Goal: Task Accomplishment & Management: Use online tool/utility

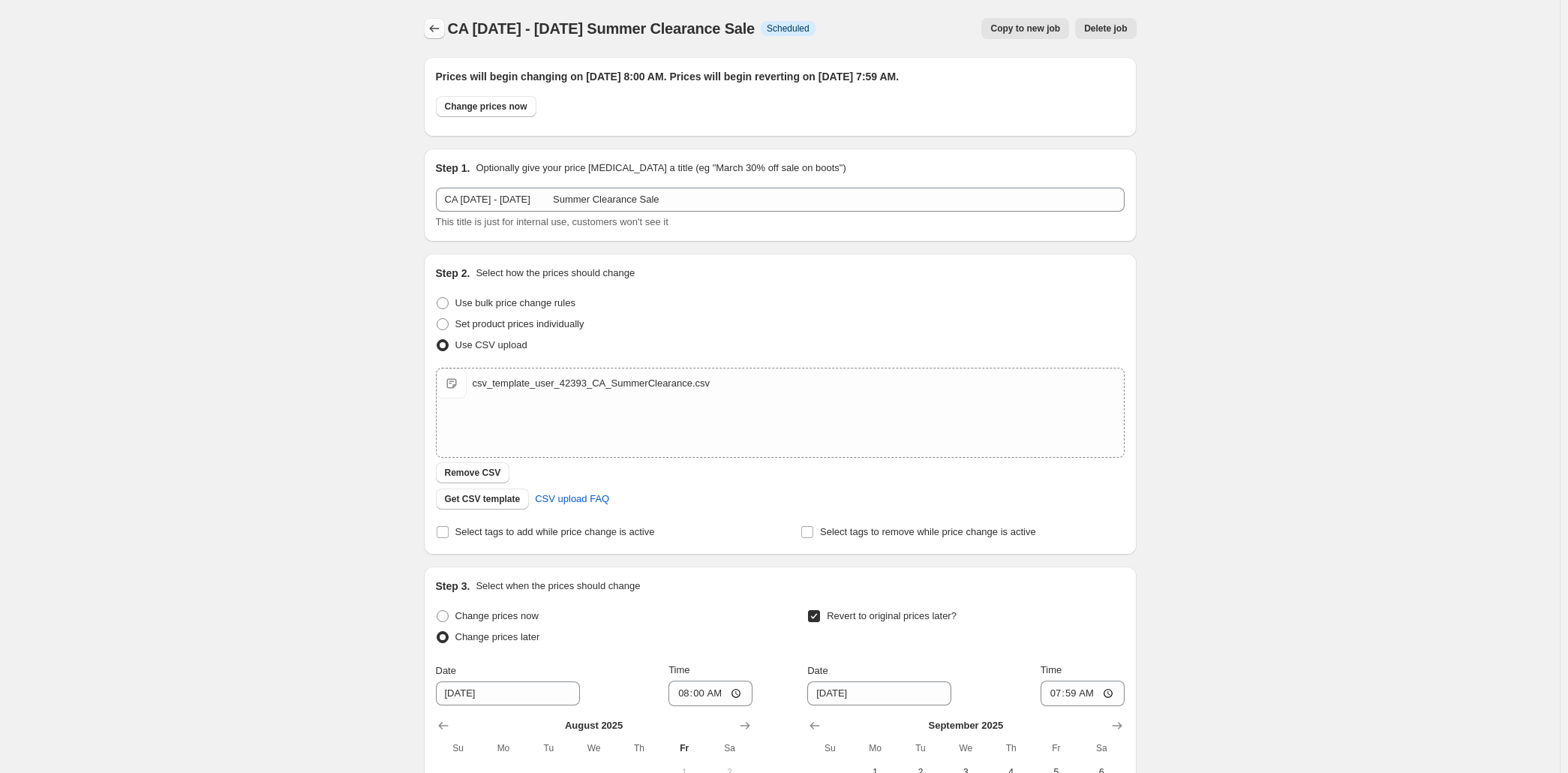
click at [424, 33] on button "Price change jobs" at bounding box center [435, 29] width 21 height 21
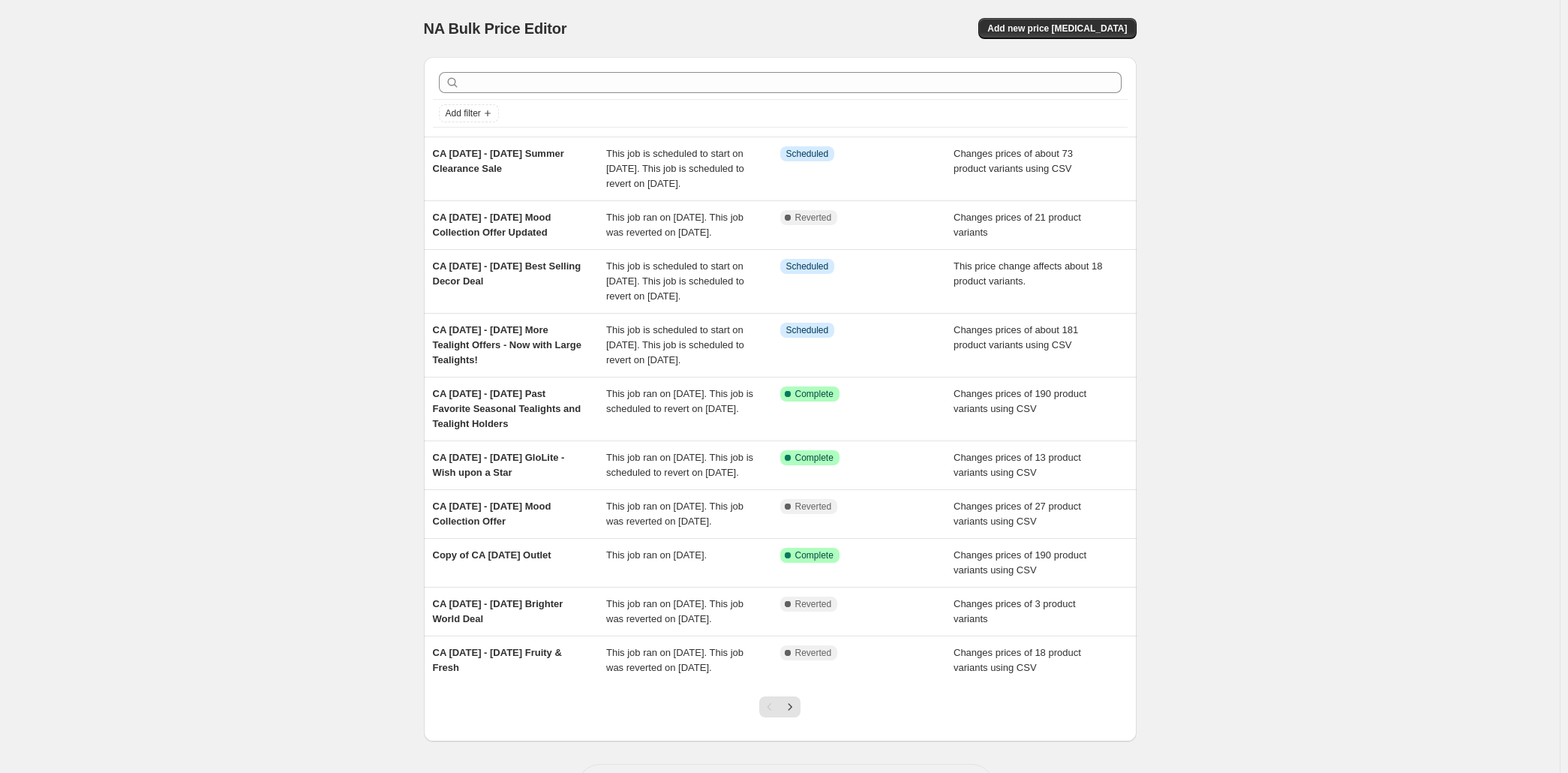
click at [241, 414] on div "NA Bulk Price Editor. This page is ready NA Bulk Price Editor Add new price [ME…" at bounding box center [780, 416] width 1560 height 833
click at [1127, 31] on span "Add new price [MEDICAL_DATA]" at bounding box center [1057, 28] width 140 height 12
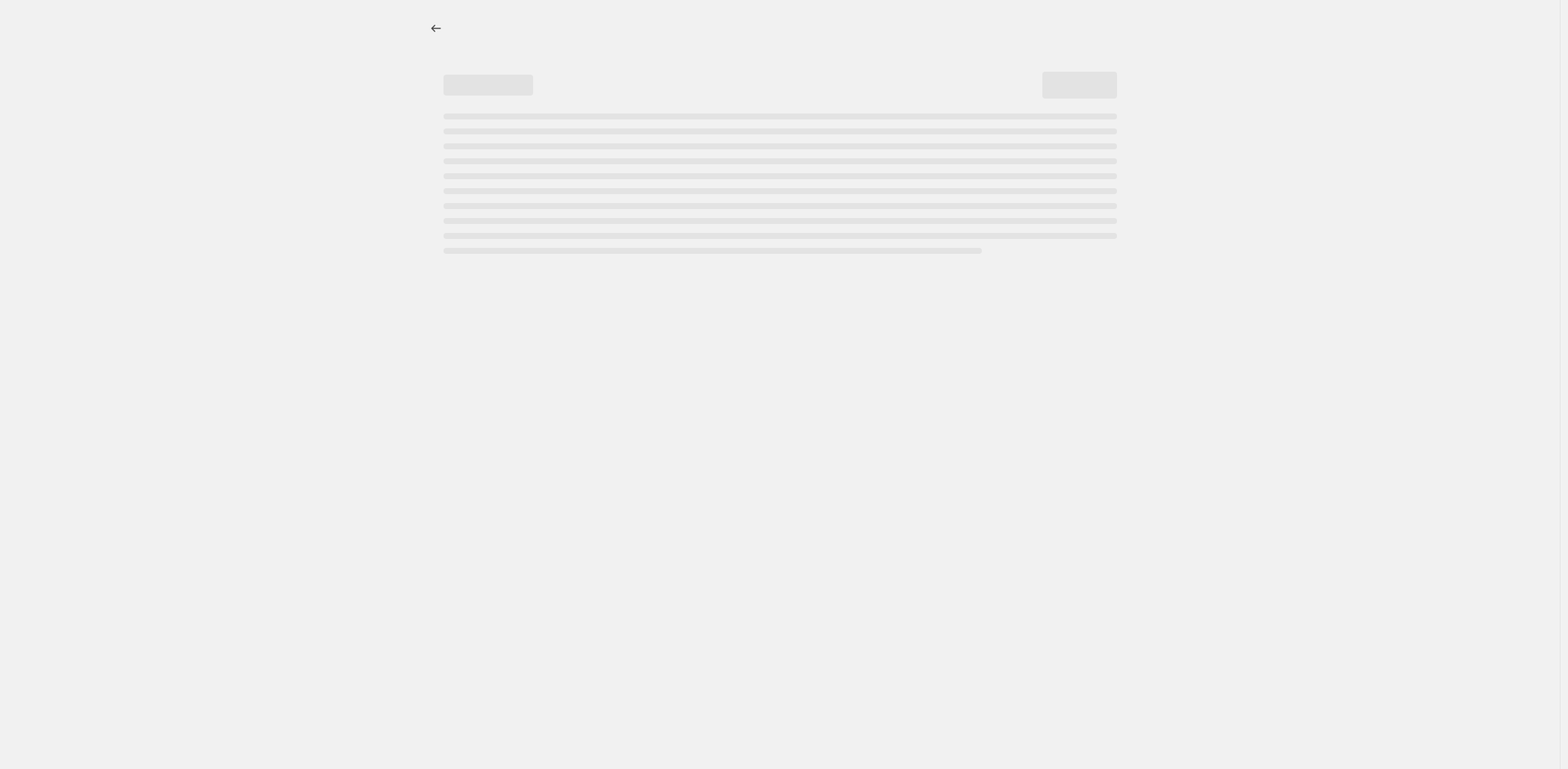
select select "percentage"
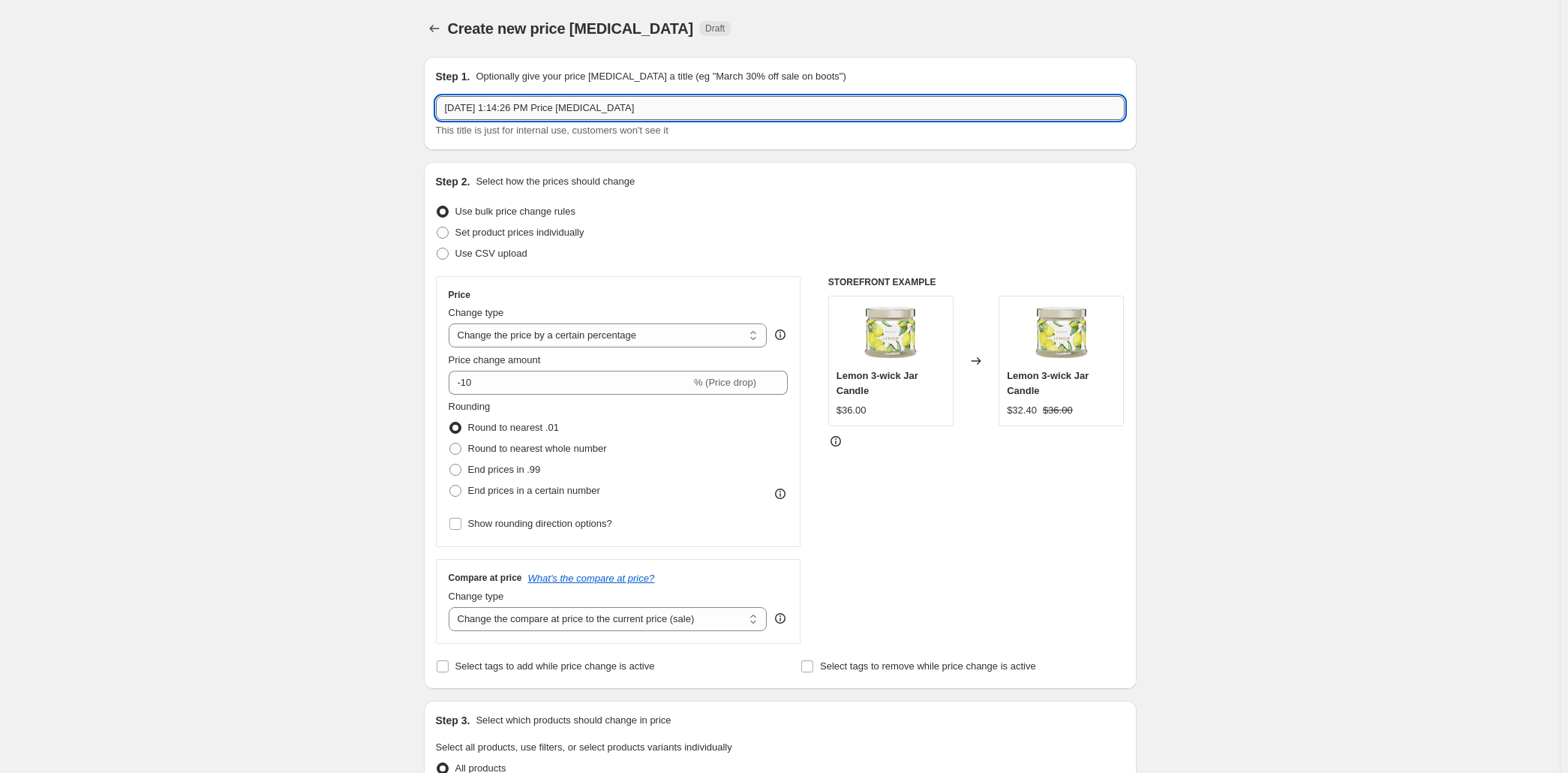
drag, startPoint x: 339, startPoint y: 120, endPoint x: 297, endPoint y: 119, distance: 42.0
click at [436, 119] on input "[DATE] 1:14:26 PM Price [MEDICAL_DATA]" at bounding box center [780, 108] width 689 height 24
paste input "[DATE] - [DATE] Flameless PartyLite Products Offer"
type input "CA [DATE] - [DATE] Flameless PartyLite Products Offer"
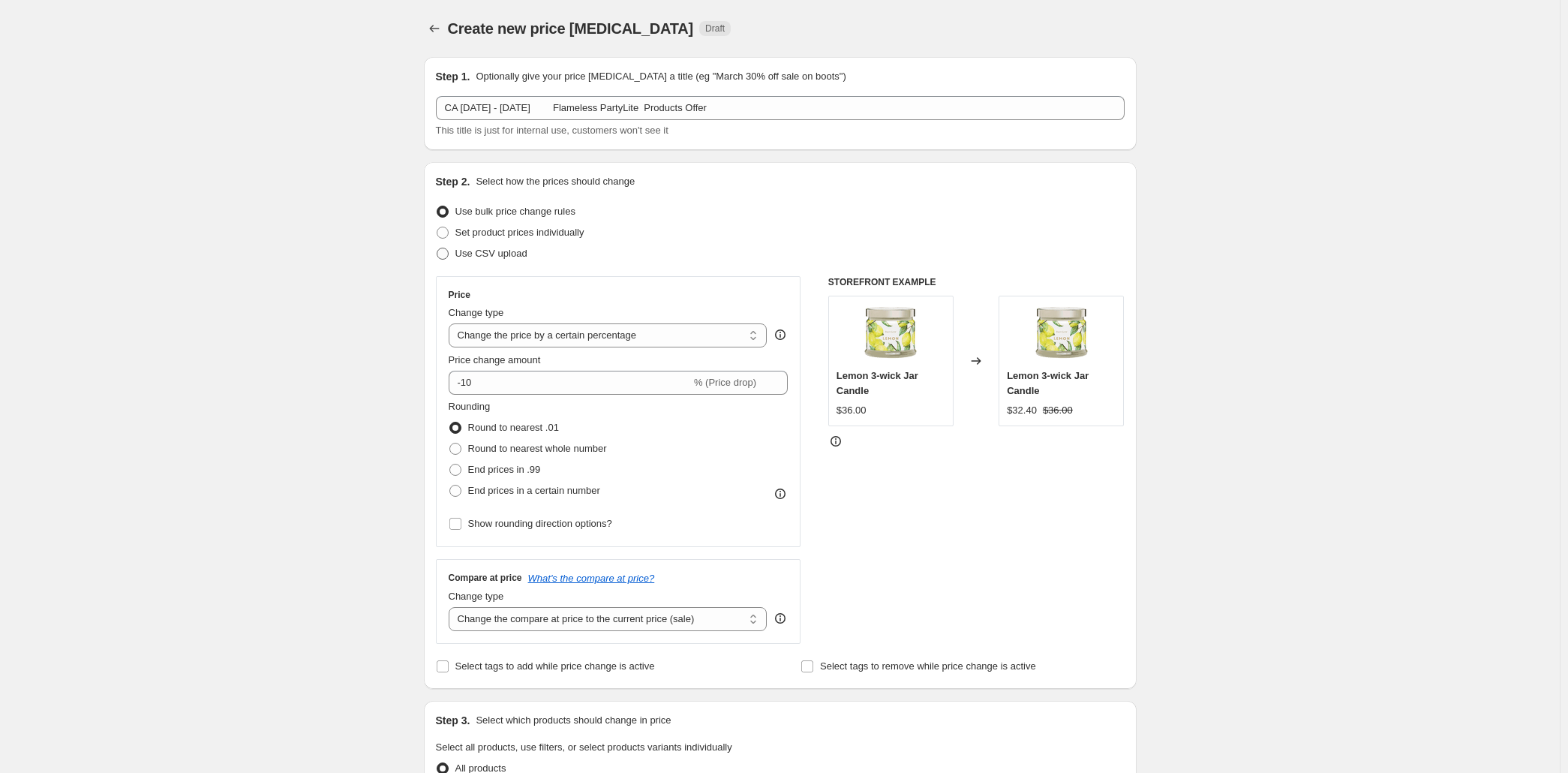
click at [456, 259] on span "Use CSV upload" at bounding box center [491, 253] width 72 height 12
click at [437, 249] on input "Use CSV upload" at bounding box center [437, 248] width 1 height 1
radio input "true"
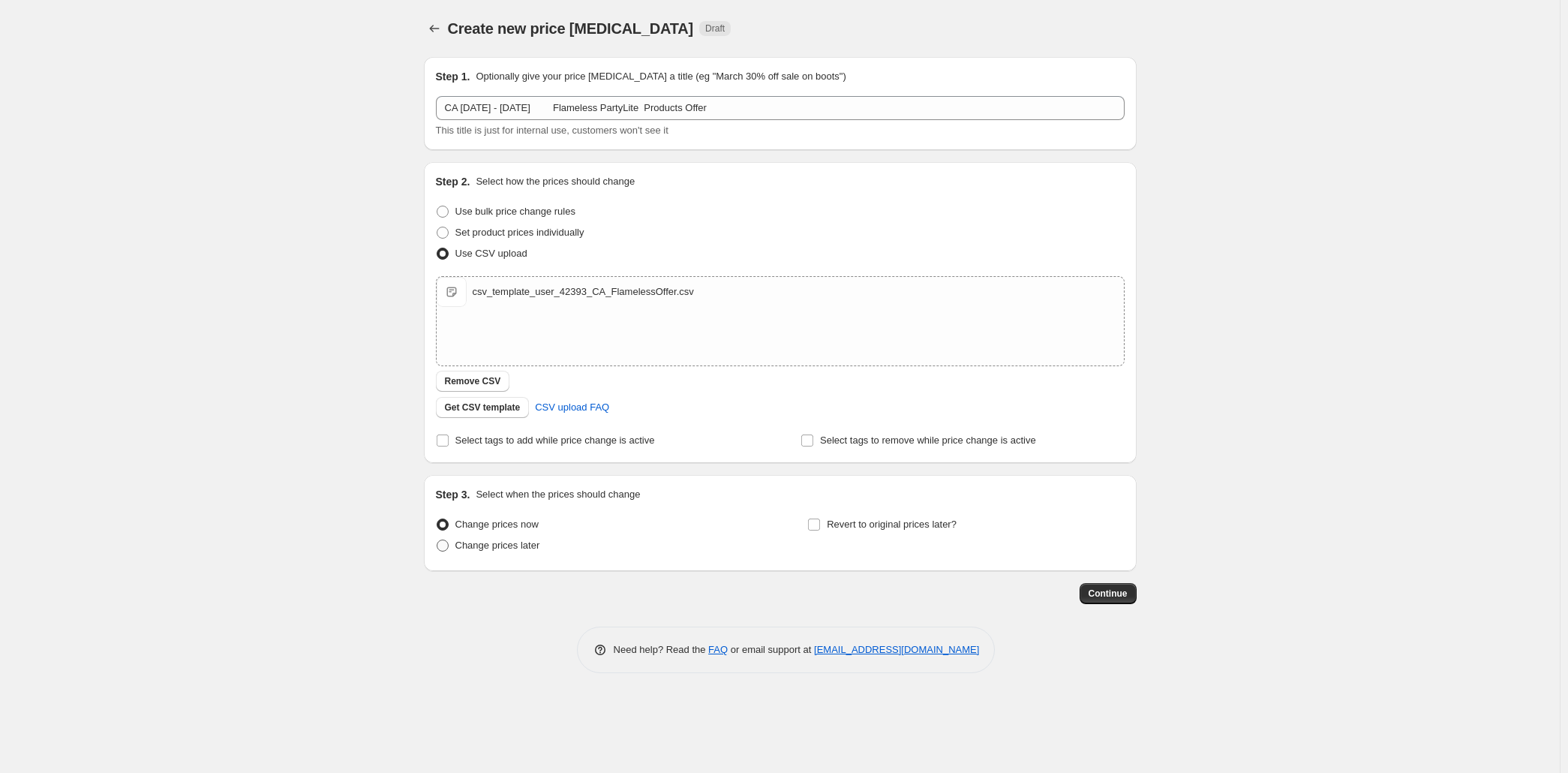
click at [456, 551] on span "Change prices later" at bounding box center [497, 545] width 85 height 12
click at [437, 540] on input "Change prices later" at bounding box center [437, 539] width 1 height 1
radio input "true"
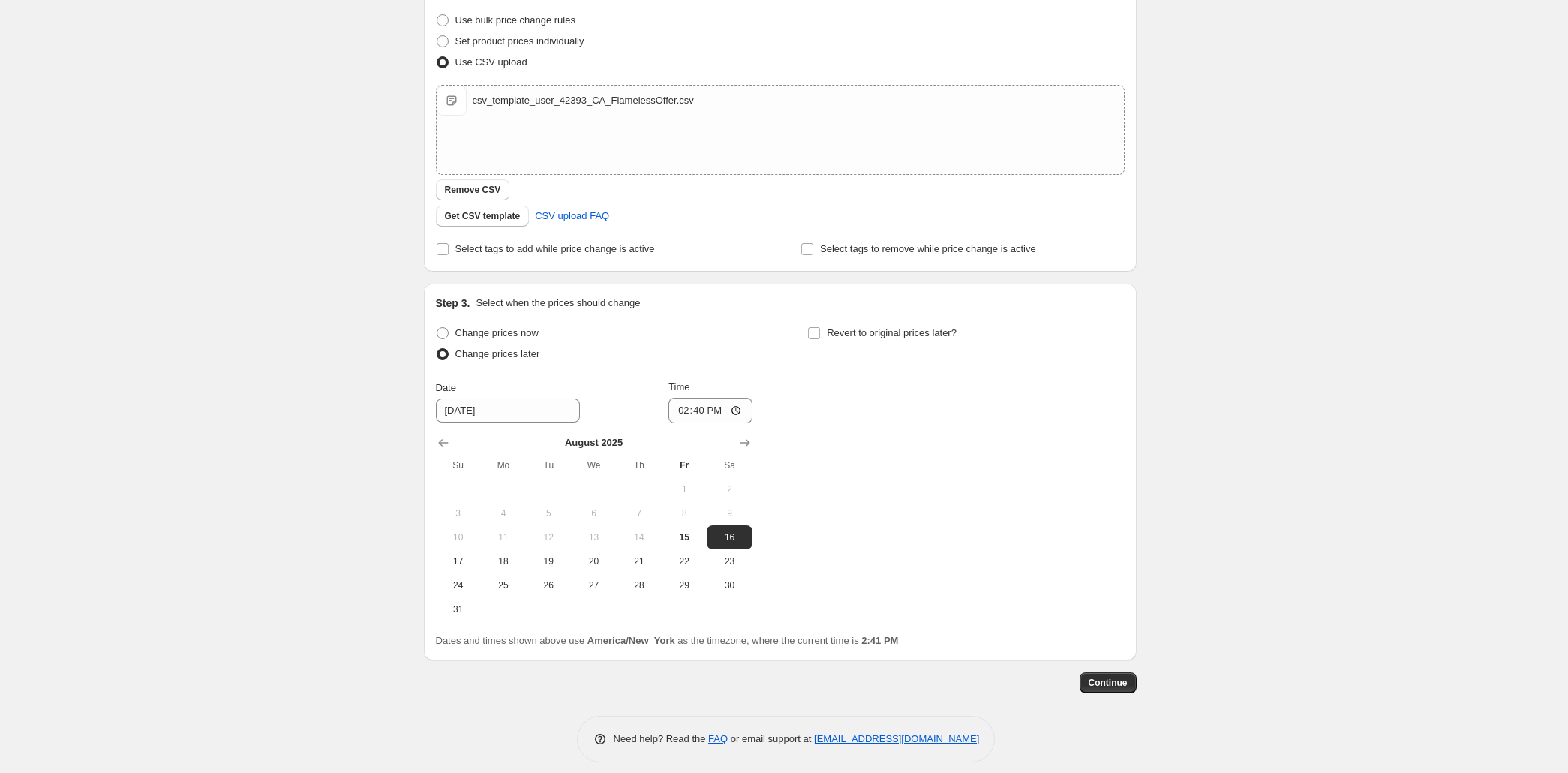
scroll to position [399, 0]
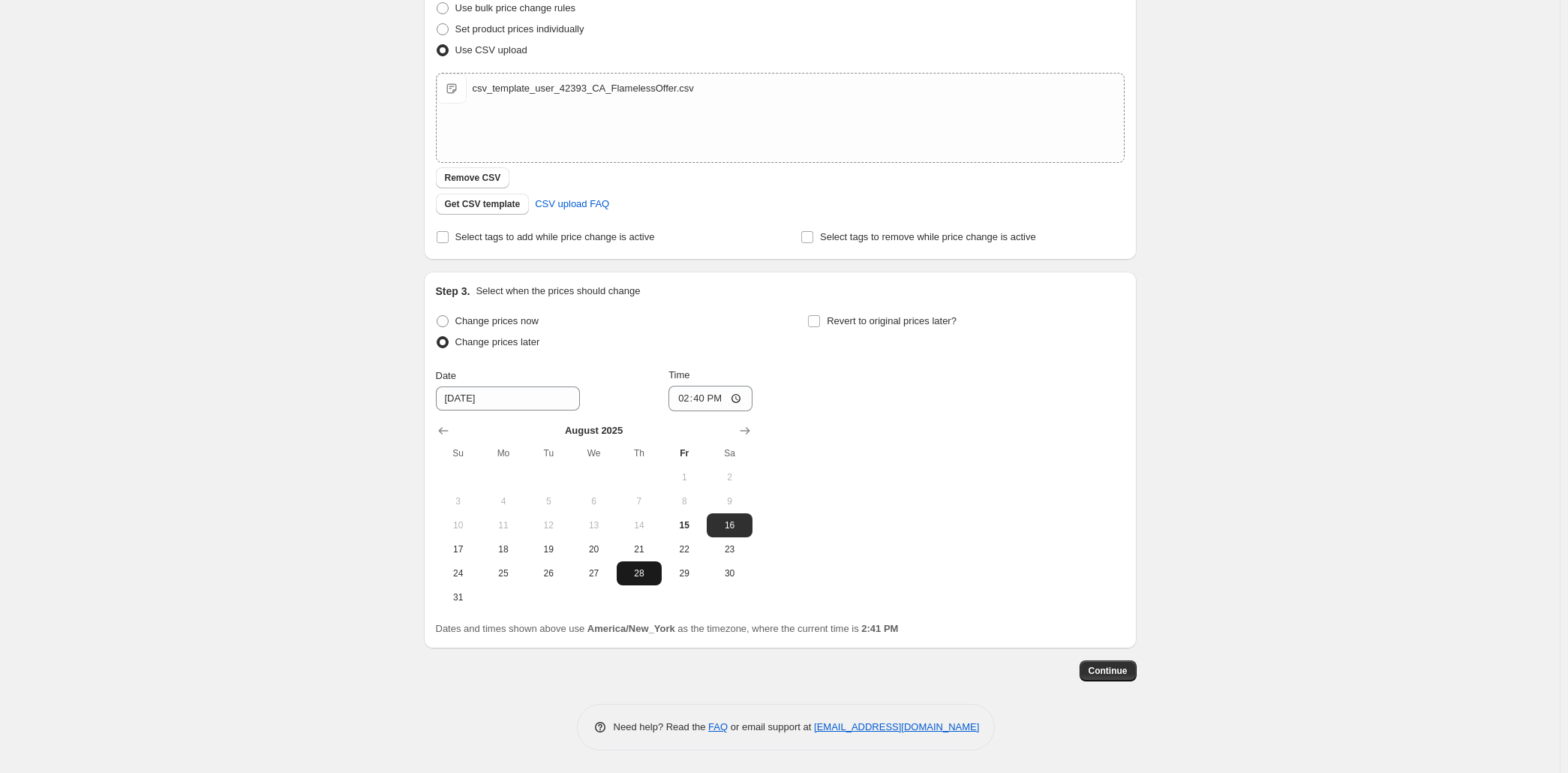
click at [623, 567] on span "28" at bounding box center [639, 572] width 33 height 12
type input "[DATE]"
click at [687, 386] on input "14:40" at bounding box center [710, 399] width 84 height 26
type input "08:00"
click at [820, 316] on input "Revert to original prices later?" at bounding box center [813, 321] width 12 height 12
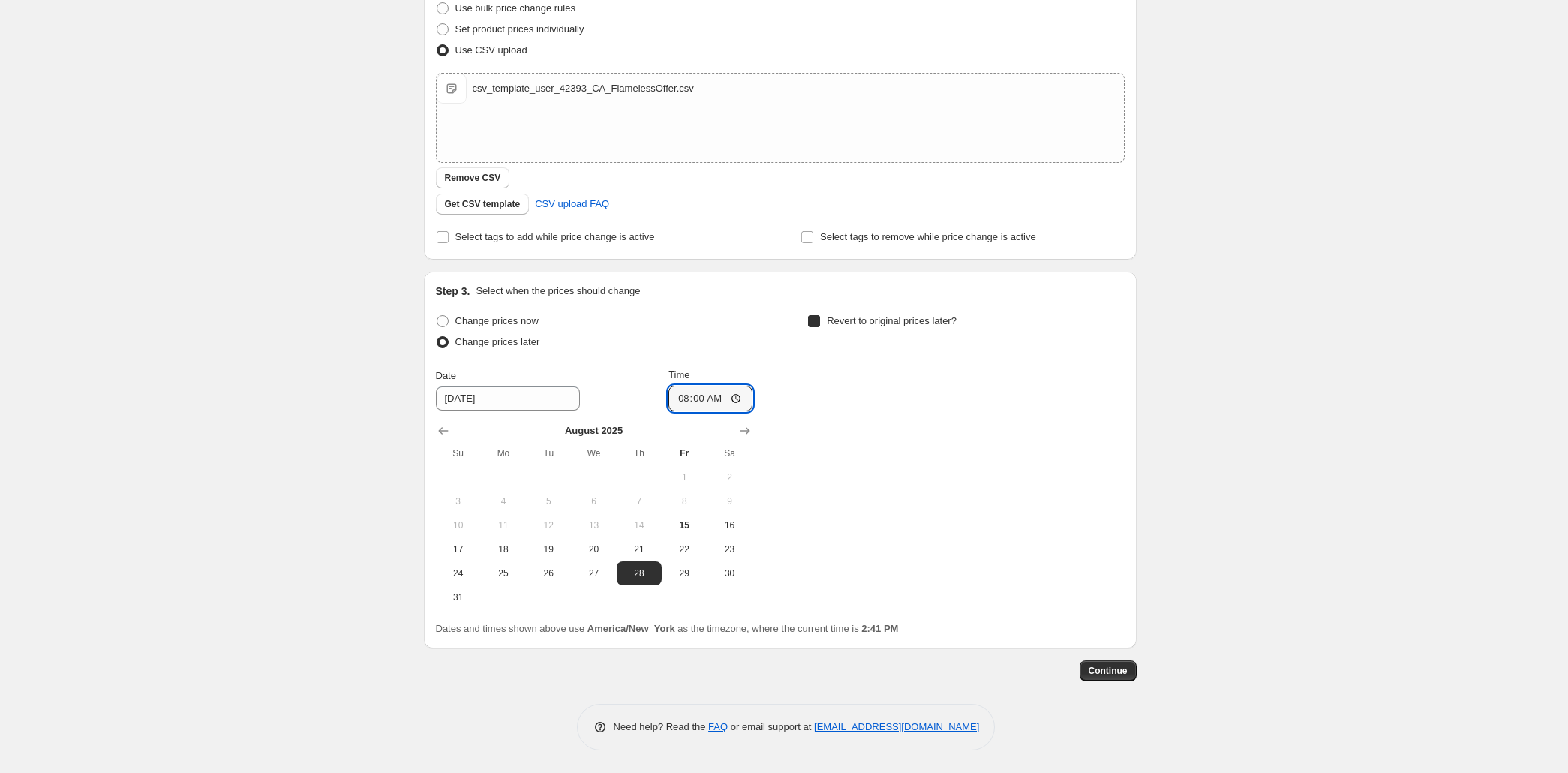
checkbox input "true"
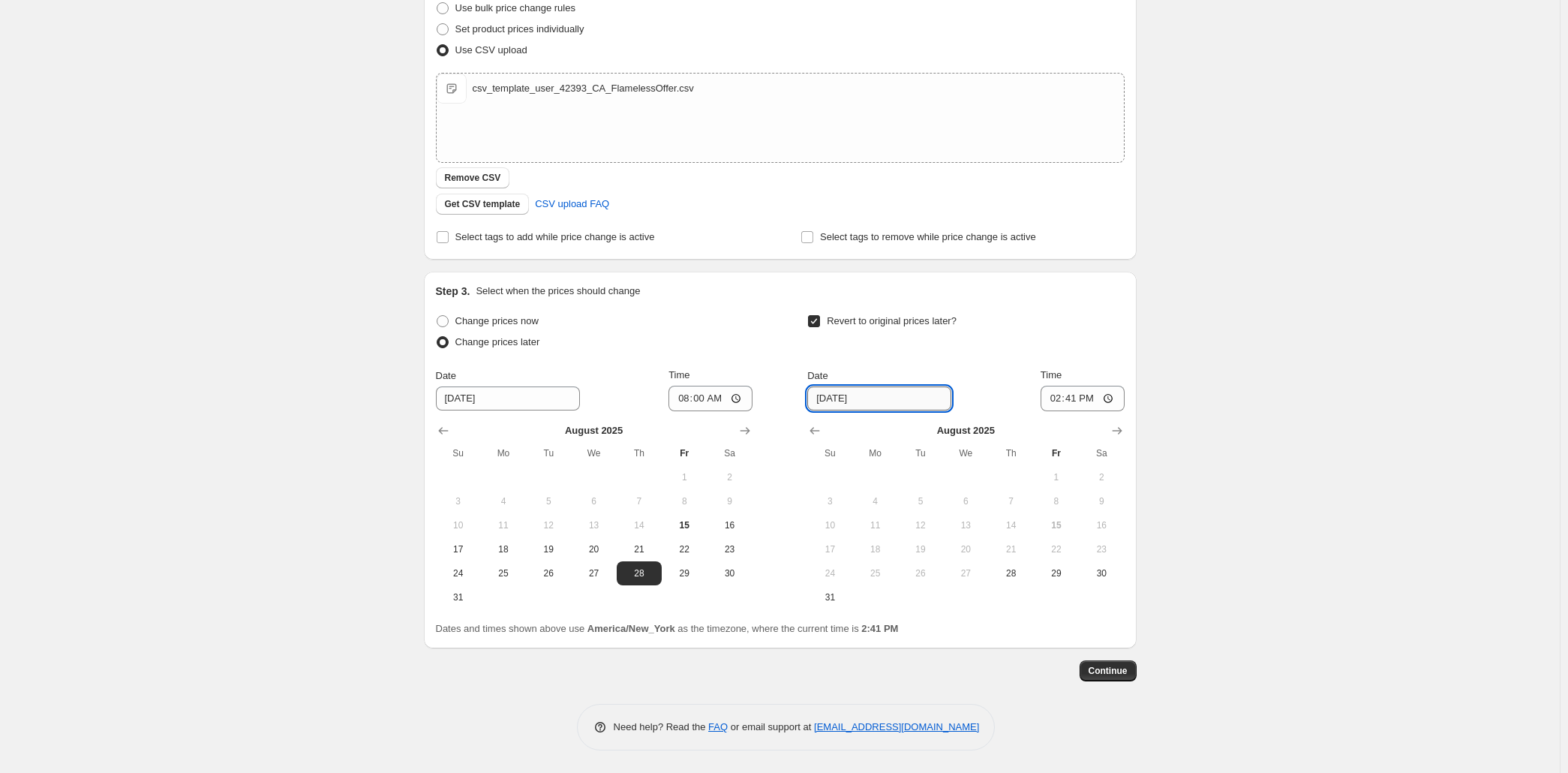
click at [905, 386] on input "[DATE]" at bounding box center [880, 398] width 144 height 24
click at [1121, 427] on icon "Show next month, September 2025" at bounding box center [1116, 431] width 10 height 7
click at [892, 472] on span "1" at bounding box center [875, 477] width 33 height 12
type input "[DATE]"
click at [1125, 386] on input "14:41" at bounding box center [1082, 399] width 84 height 26
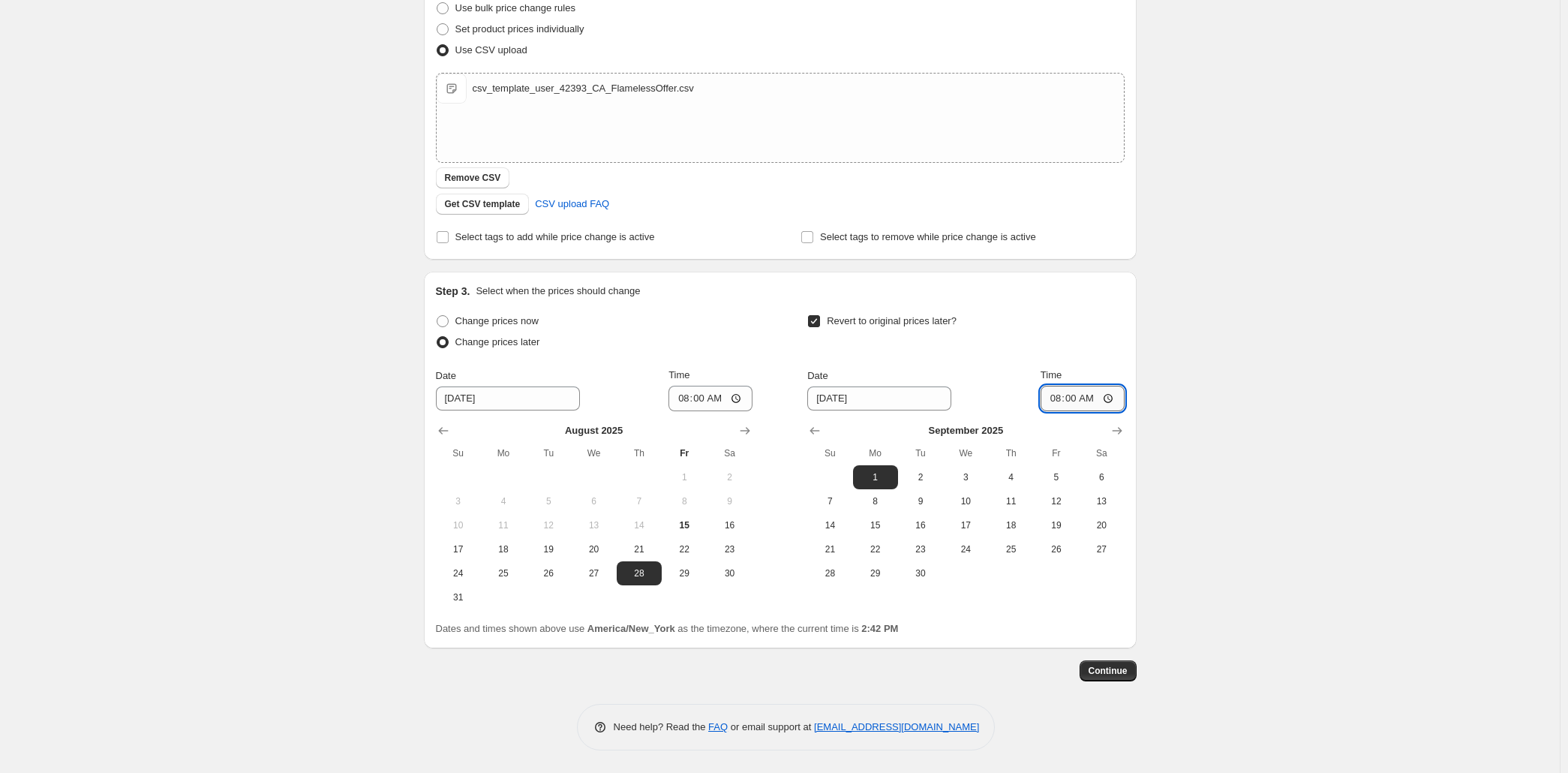
click at [1125, 386] on input "08:00" at bounding box center [1082, 399] width 84 height 26
type input "07:59"
click at [1128, 665] on span "Continue" at bounding box center [1108, 670] width 39 height 12
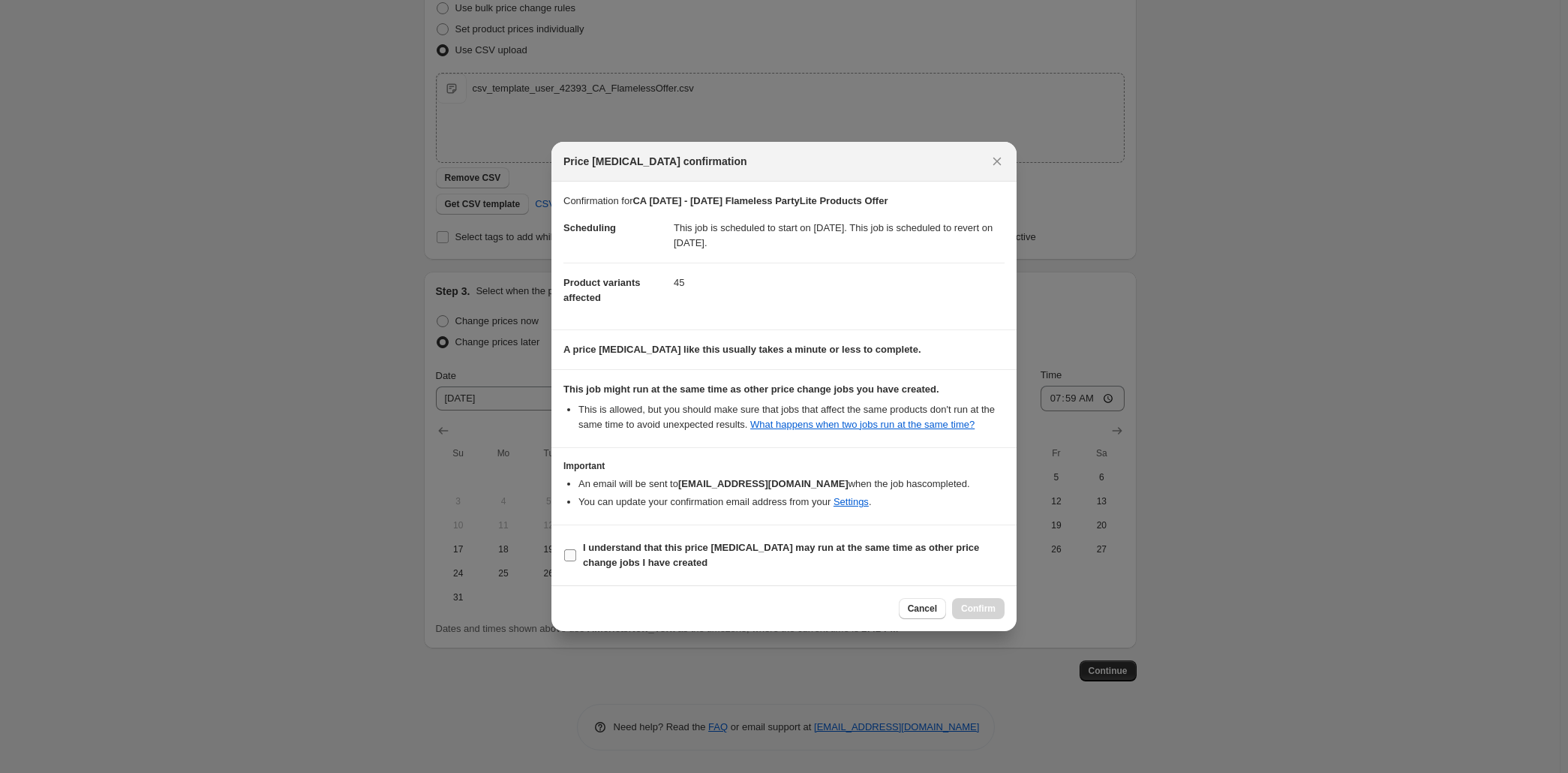
click at [564, 562] on input "I understand that this price [MEDICAL_DATA] may run at the same time as other p…" at bounding box center [570, 555] width 12 height 12
checkbox input "true"
click at [996, 614] on span "Confirm" at bounding box center [978, 608] width 35 height 12
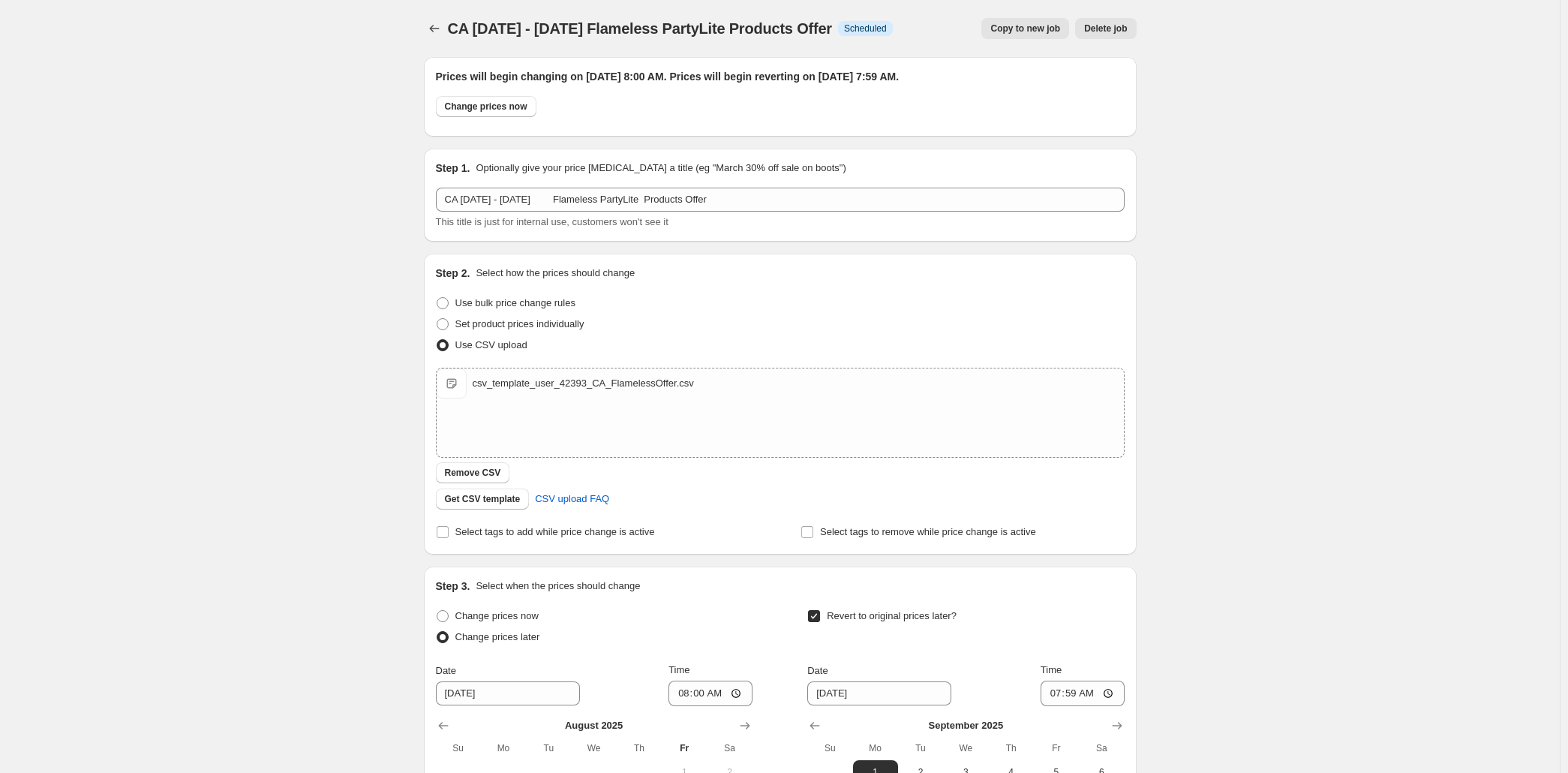
scroll to position [399, 0]
